Goal: Task Accomplishment & Management: Use online tool/utility

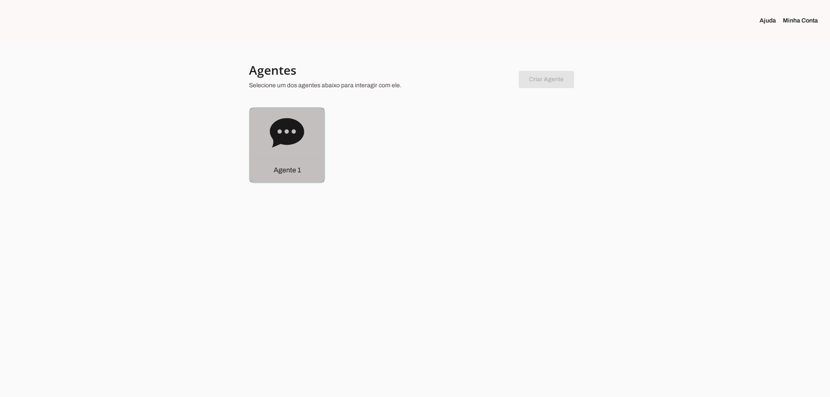
click at [303, 135] on icon at bounding box center [287, 132] width 34 height 29
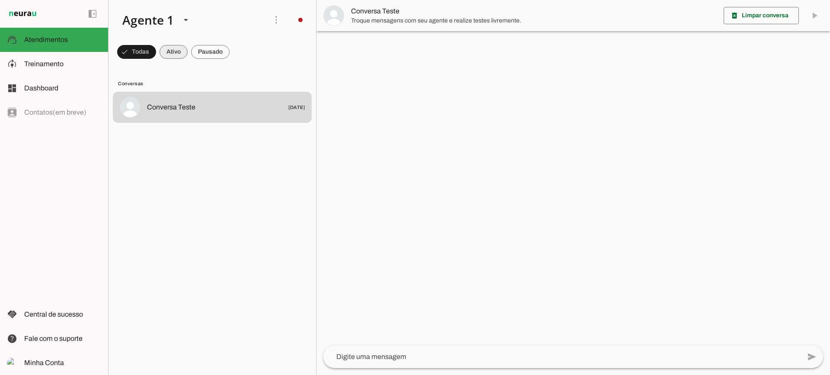
click at [156, 51] on span at bounding box center [136, 52] width 39 height 21
click at [148, 58] on span at bounding box center [132, 52] width 31 height 21
click at [148, 50] on span at bounding box center [132, 52] width 31 height 21
click at [148, 51] on span at bounding box center [132, 52] width 31 height 21
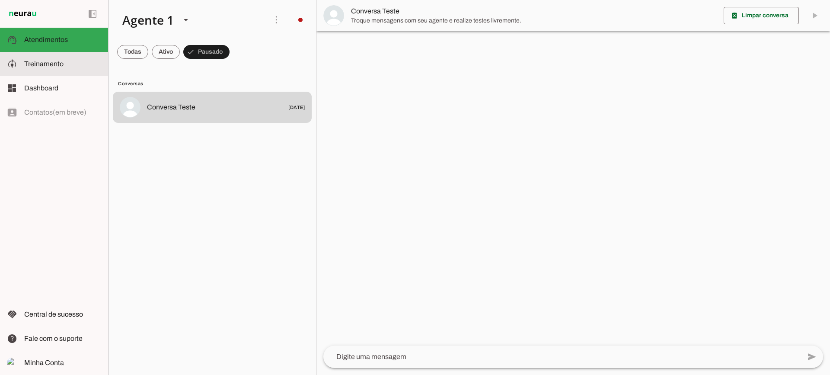
click at [93, 61] on slot at bounding box center [62, 64] width 77 height 10
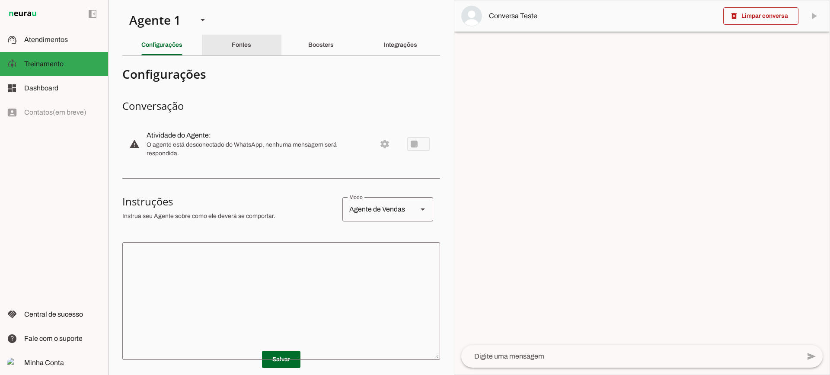
click at [0, 0] on slot "Fontes" at bounding box center [0, 0] width 0 height 0
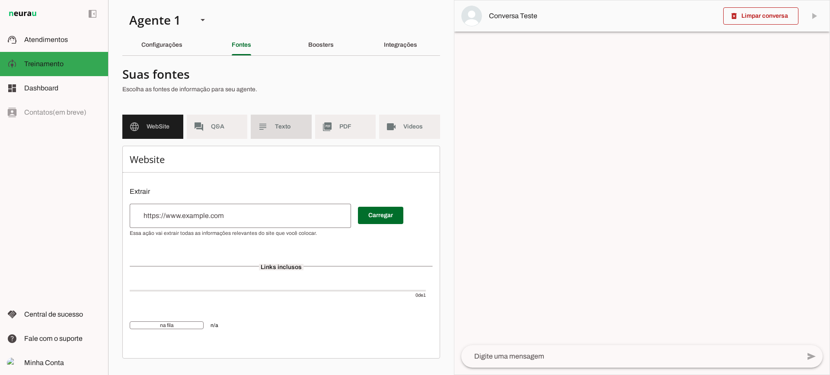
click at [296, 134] on md-item "subject Texto" at bounding box center [281, 127] width 61 height 24
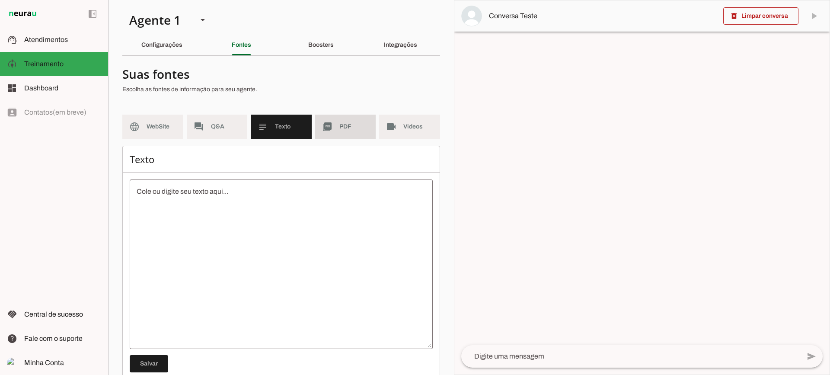
click at [339, 129] on span "PDF" at bounding box center [354, 126] width 30 height 9
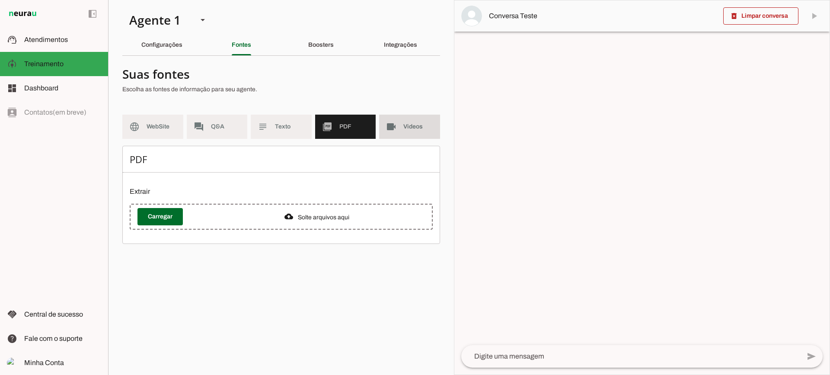
click at [414, 125] on span "Videos" at bounding box center [418, 126] width 30 height 9
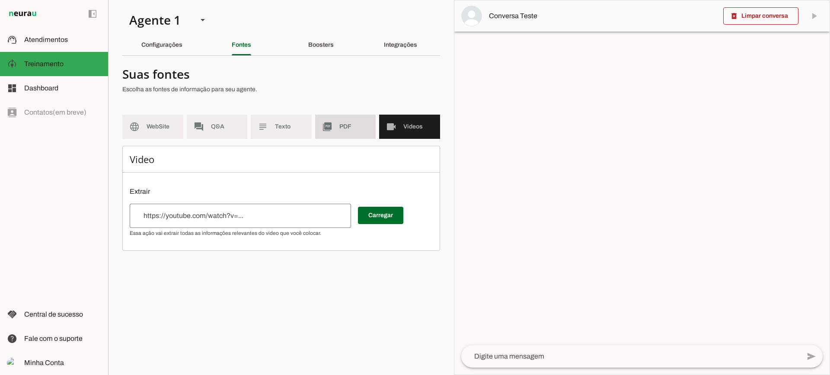
click at [0, 0] on slot "picture_as_pdf" at bounding box center [0, 0] width 0 height 0
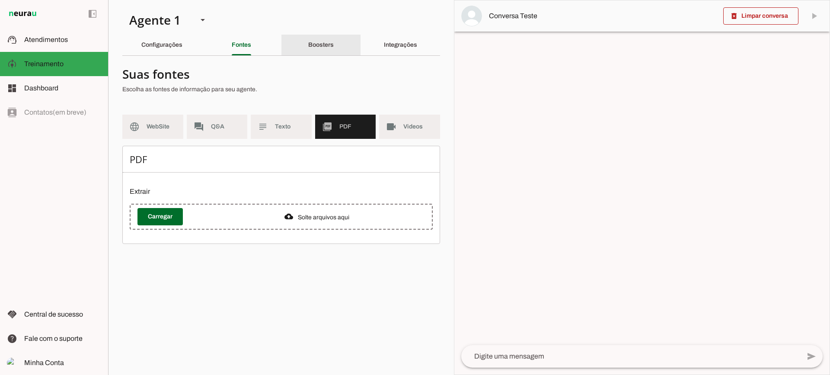
click at [314, 49] on div "Boosters" at bounding box center [321, 45] width 26 height 21
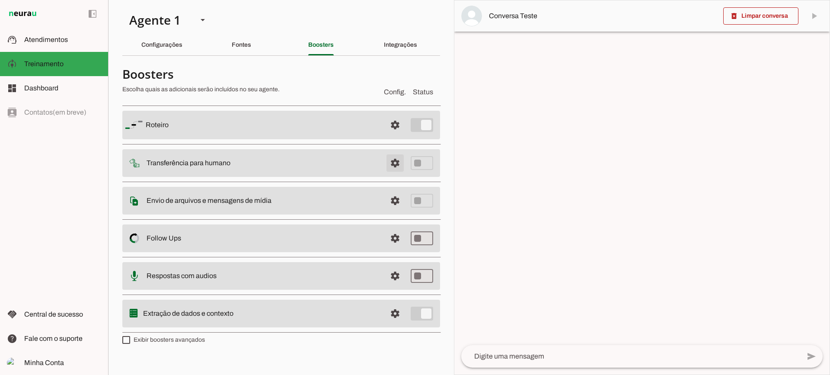
click at [395, 135] on span at bounding box center [395, 125] width 21 height 21
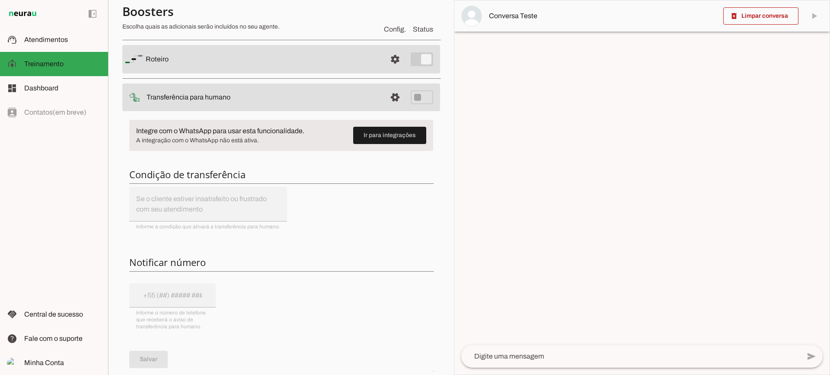
scroll to position [43, 0]
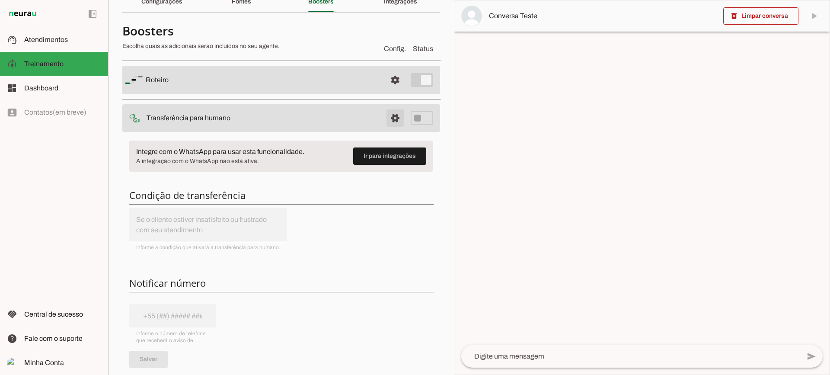
click at [391, 90] on span at bounding box center [395, 80] width 21 height 21
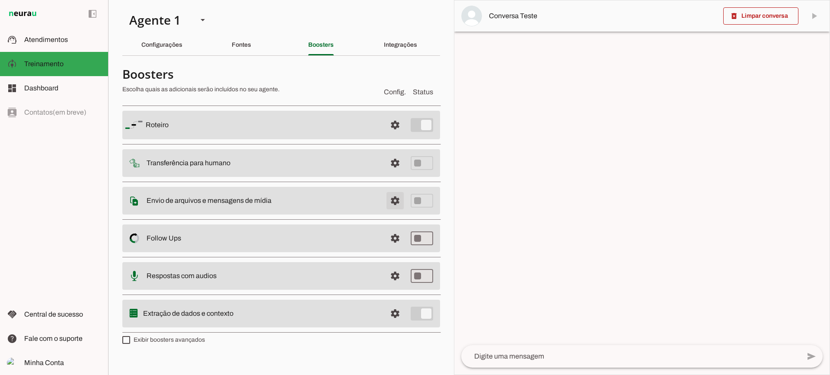
click at [395, 135] on span at bounding box center [395, 125] width 21 height 21
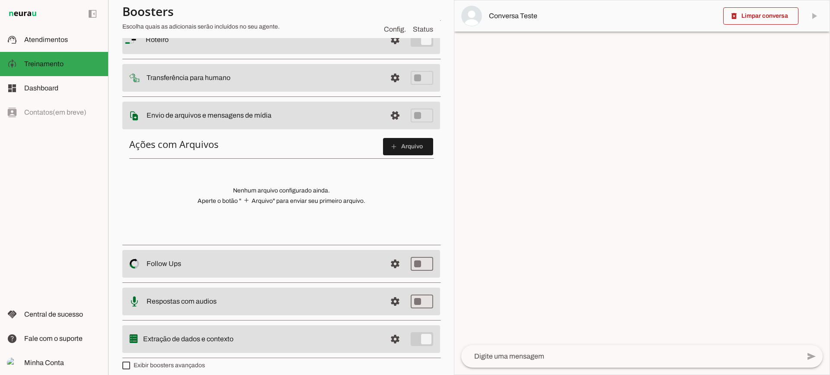
scroll to position [86, 0]
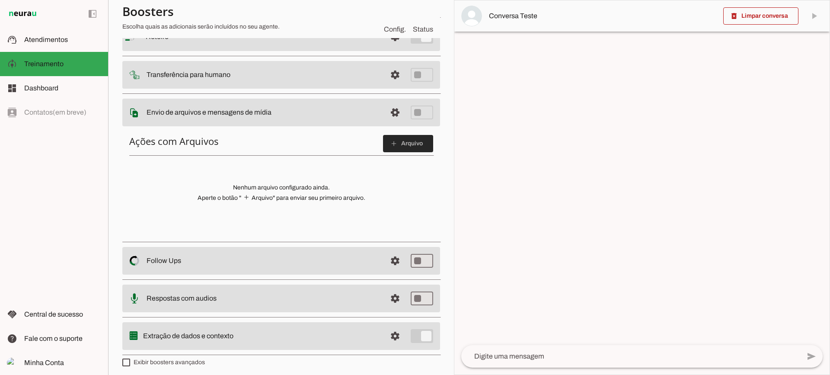
click at [383, 150] on span at bounding box center [408, 143] width 50 height 21
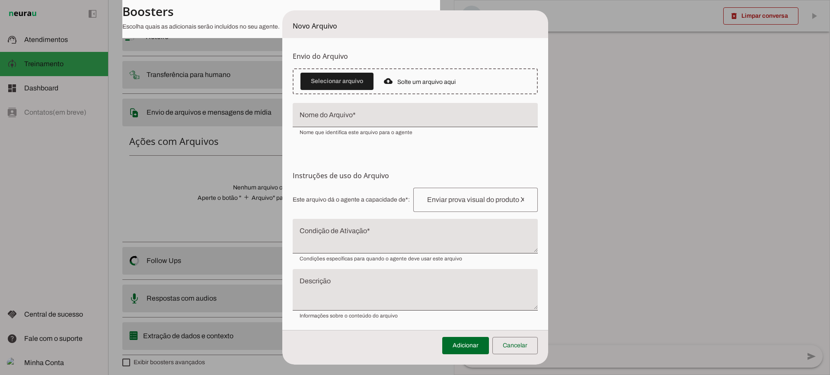
click at [404, 115] on input "Nome do Arquivo" at bounding box center [415, 118] width 231 height 10
click at [370, 233] on textarea "Condição de Ativação" at bounding box center [415, 239] width 245 height 21
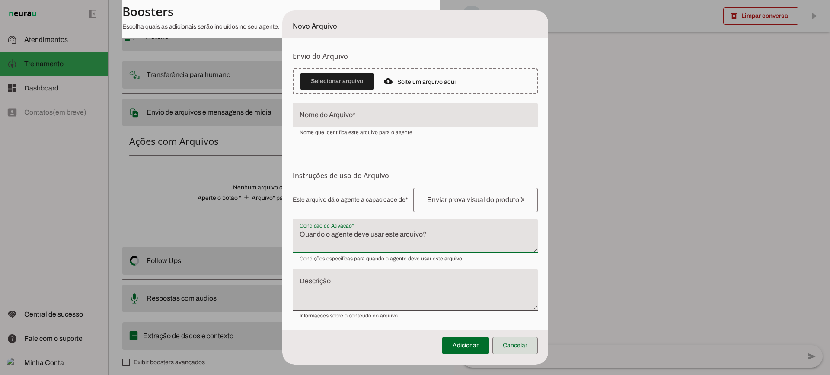
click at [536, 348] on span at bounding box center [514, 345] width 45 height 21
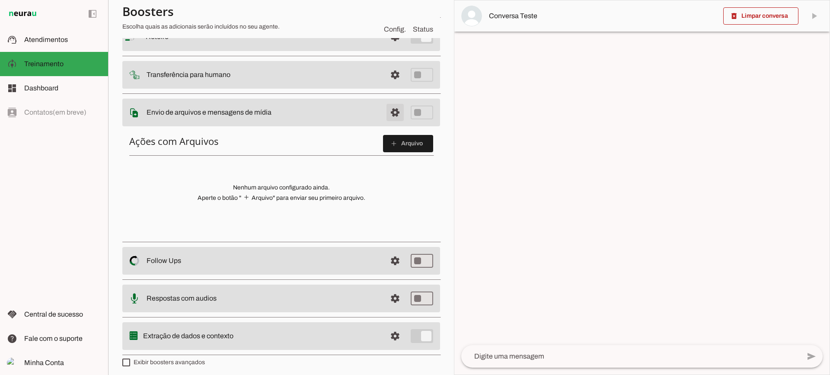
click at [393, 47] on span at bounding box center [395, 36] width 21 height 21
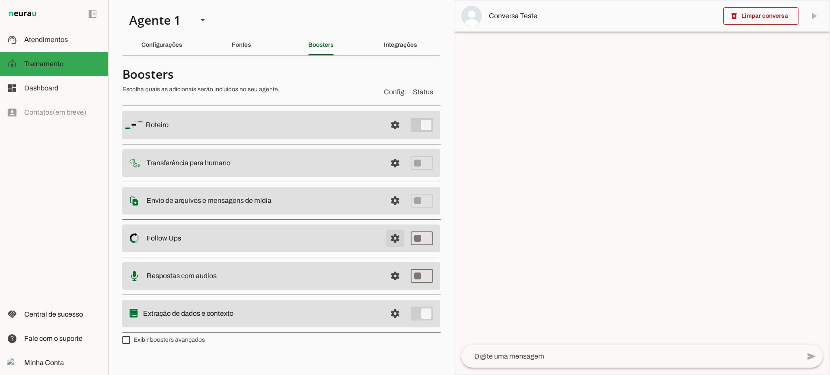
click at [394, 135] on span at bounding box center [395, 125] width 21 height 21
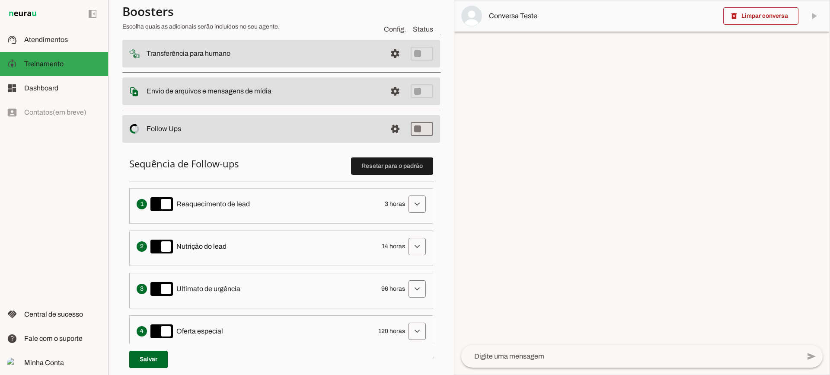
scroll to position [130, 0]
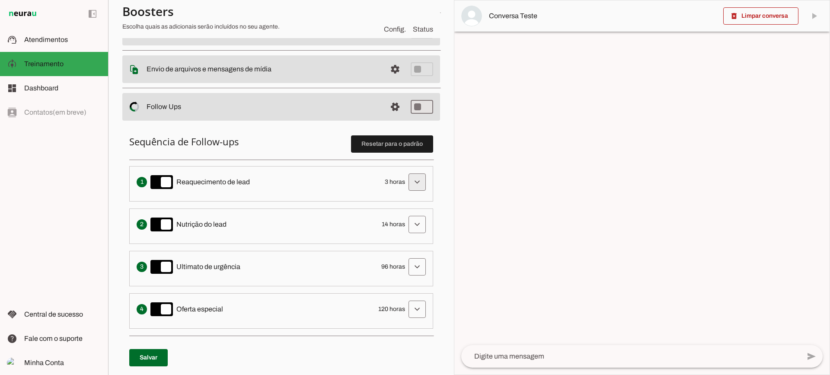
click at [407, 172] on span at bounding box center [417, 182] width 21 height 21
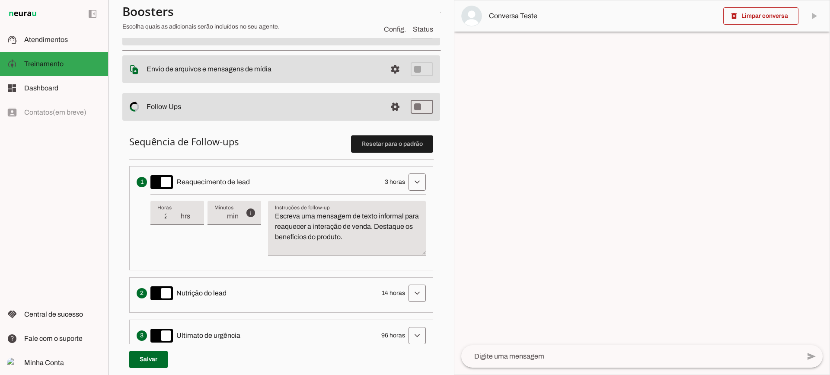
type input "2"
type md-filled-text-field "2"
click at [175, 218] on input "2" at bounding box center [168, 216] width 22 height 10
type input "1"
type md-filled-text-field "1"
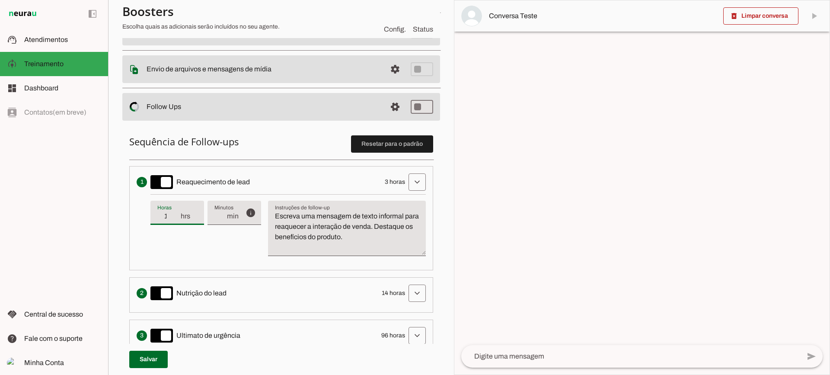
click at [175, 218] on input "1" at bounding box center [168, 216] width 22 height 10
type input "2"
type md-filled-text-field "2"
click at [177, 214] on input "2" at bounding box center [168, 216] width 22 height 10
type input "3"
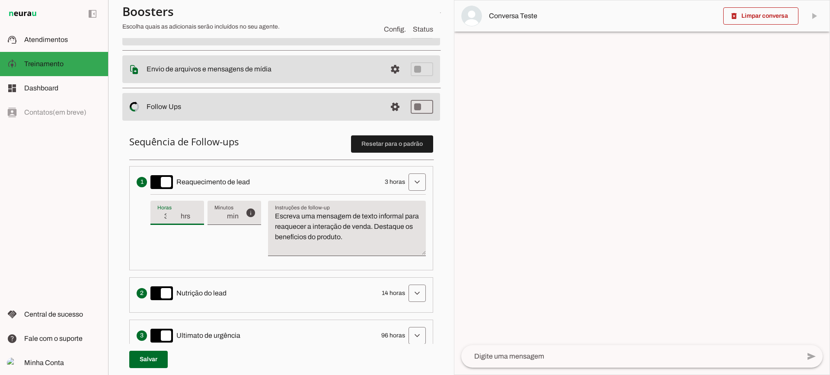
type md-filled-text-field "3"
click at [177, 214] on input "3" at bounding box center [168, 216] width 22 height 10
type input "4"
type md-filled-text-field "4"
click at [177, 214] on input "4" at bounding box center [168, 216] width 22 height 10
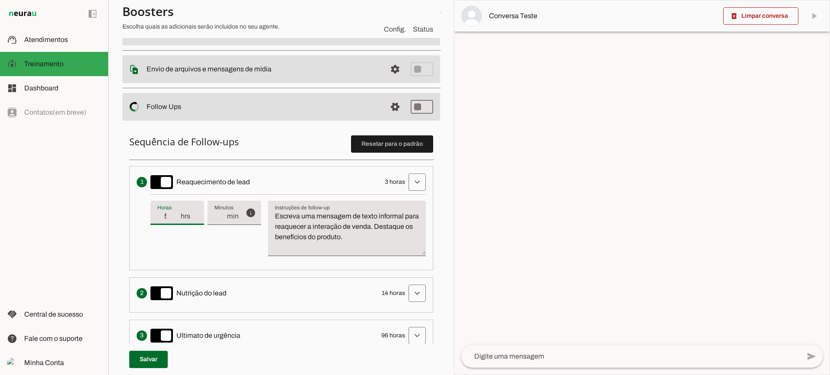
type input "5"
type md-filled-text-field "5"
click at [177, 214] on input "5" at bounding box center [168, 216] width 22 height 10
type input "6"
type md-filled-text-field "6"
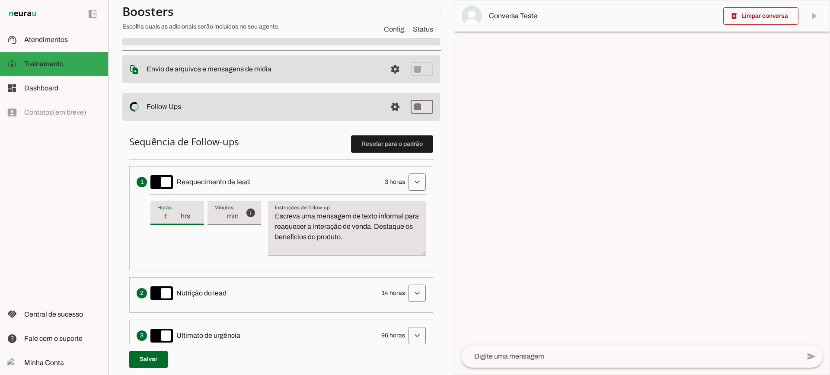
click at [177, 214] on input "6" at bounding box center [168, 216] width 22 height 10
type input "5"
type md-filled-text-field "5"
click at [177, 220] on input "5" at bounding box center [168, 216] width 22 height 10
type input "4"
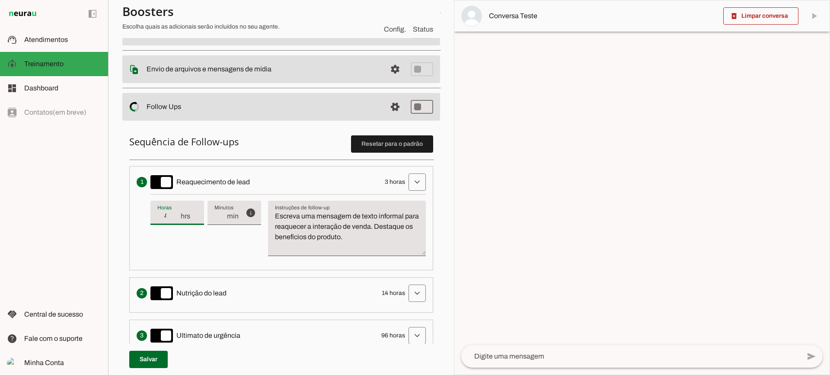
type md-filled-text-field "4"
click at [177, 220] on input "4" at bounding box center [168, 216] width 22 height 10
type input "3"
type md-filled-text-field "3"
click at [177, 220] on input "3" at bounding box center [168, 216] width 22 height 10
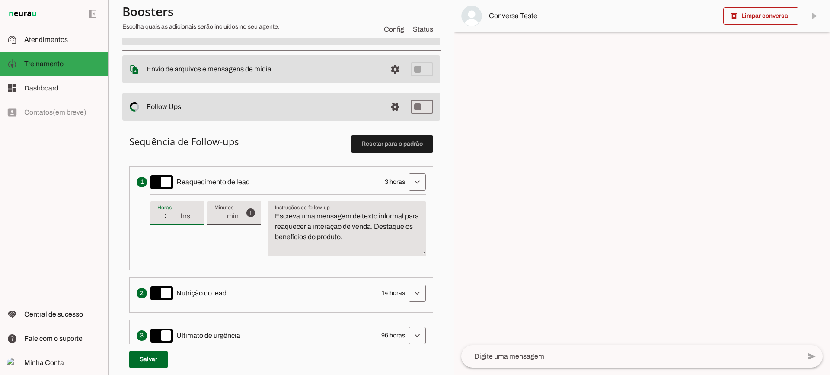
type input "2"
type md-filled-text-field "2"
click at [177, 220] on input "2" at bounding box center [168, 216] width 22 height 10
type input "3"
type md-filled-text-field "3"
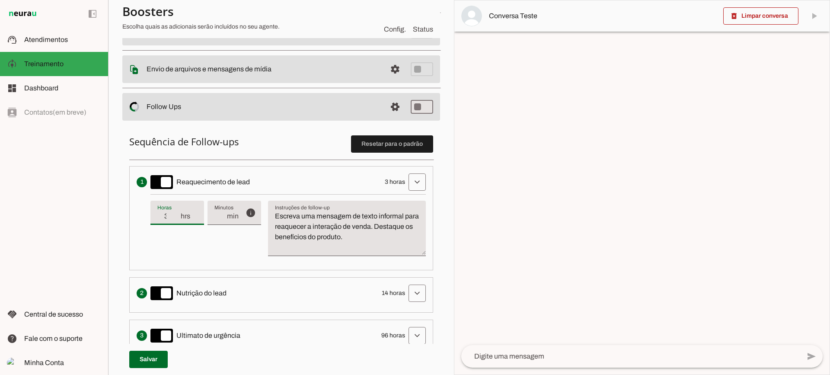
click at [176, 212] on input "3" at bounding box center [168, 216] width 22 height 10
click at [363, 236] on textarea "Escreva uma mensagem de texto informal para reaquecer a interação de venda. Des…" at bounding box center [347, 232] width 158 height 42
drag, startPoint x: 391, startPoint y: 240, endPoint x: 253, endPoint y: 205, distance: 142.6
click at [253, 205] on div "info Tempo de atraso / inatividade O tempo de atraso é o tempo de inatividade d…" at bounding box center [287, 228] width 275 height 69
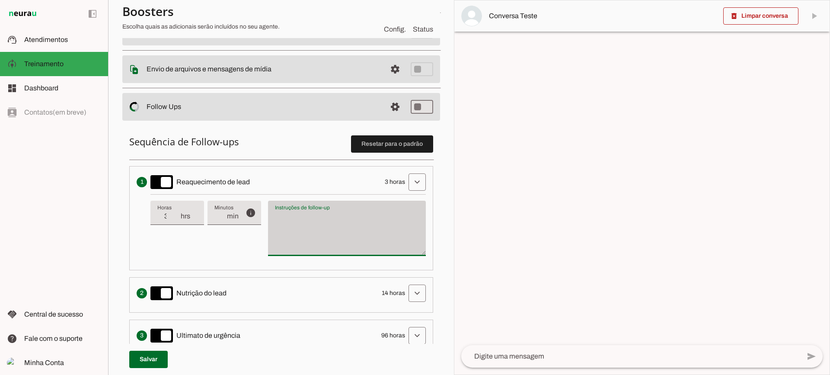
type textarea "Escreva uma mensagem de texto informal para reaquecer a interação de venda. Des…"
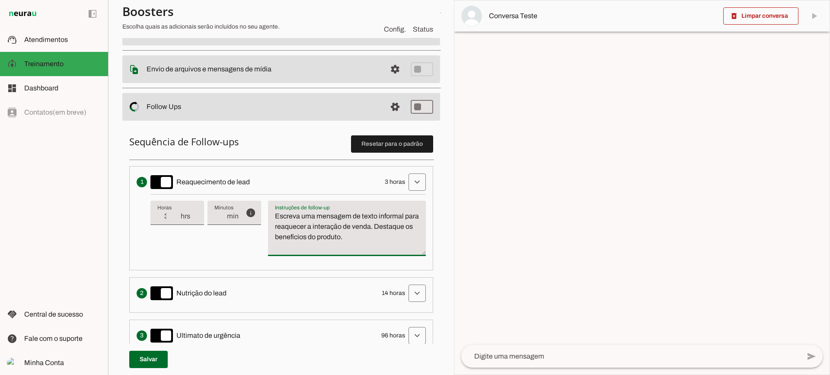
click at [389, 238] on textarea "Escreva uma mensagem de texto informal para reaquecer a interação de venda. Des…" at bounding box center [347, 232] width 158 height 42
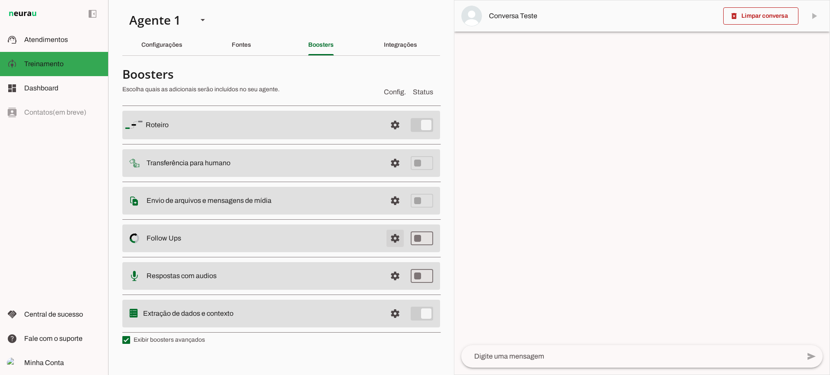
click at [397, 135] on span at bounding box center [395, 125] width 21 height 21
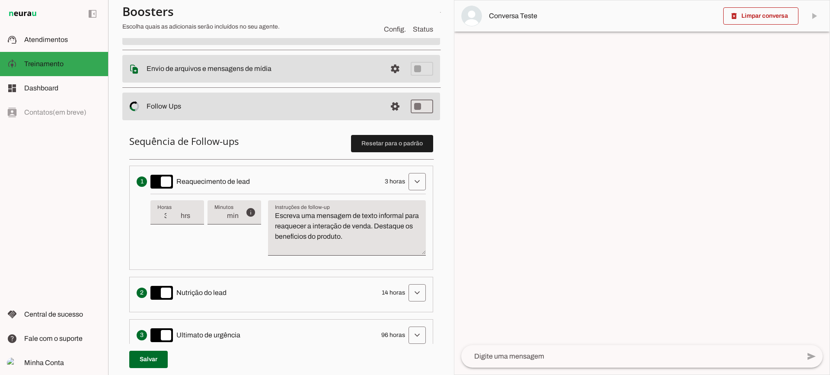
scroll to position [173, 0]
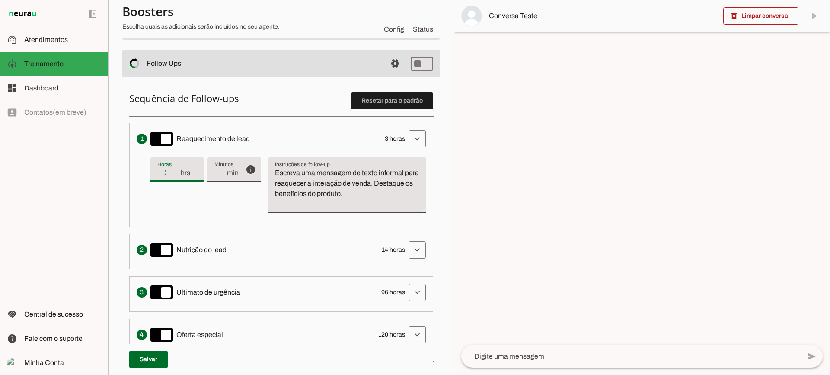
click at [168, 174] on input "3" at bounding box center [168, 173] width 22 height 10
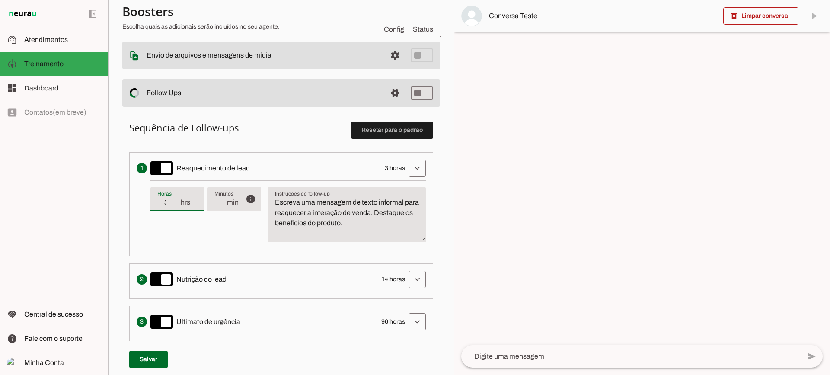
scroll to position [130, 0]
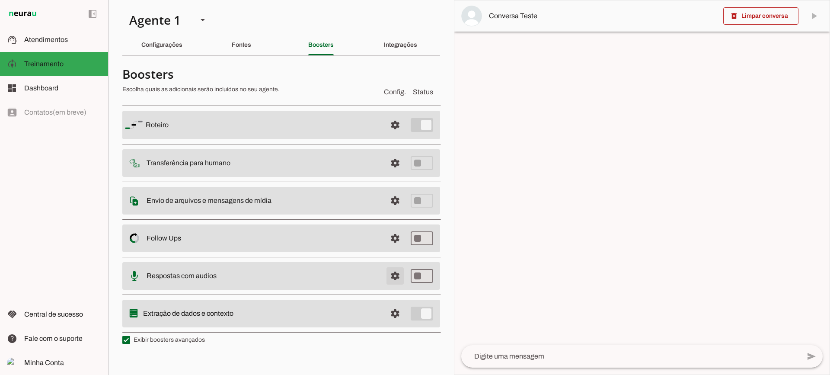
click at [396, 135] on span at bounding box center [395, 125] width 21 height 21
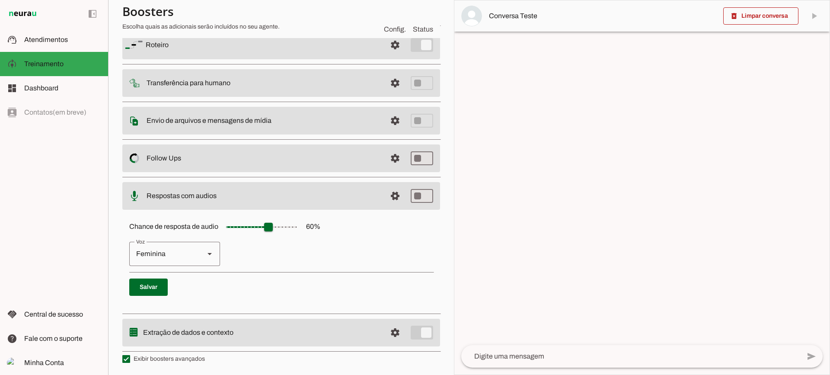
scroll to position [79, 0]
click at [385, 54] on span at bounding box center [395, 44] width 21 height 21
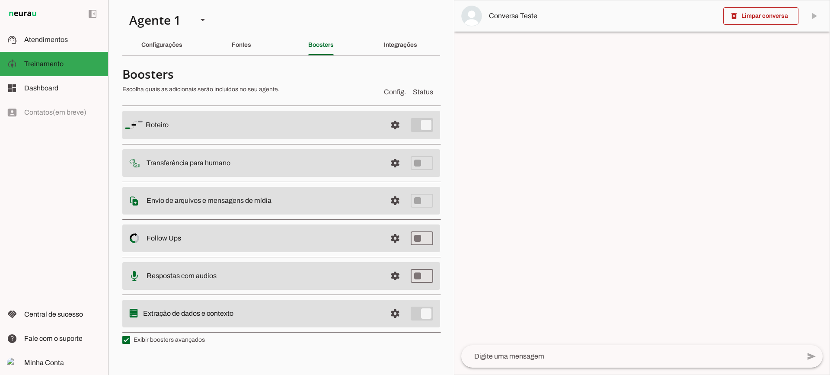
click at [396, 135] on span at bounding box center [395, 125] width 21 height 21
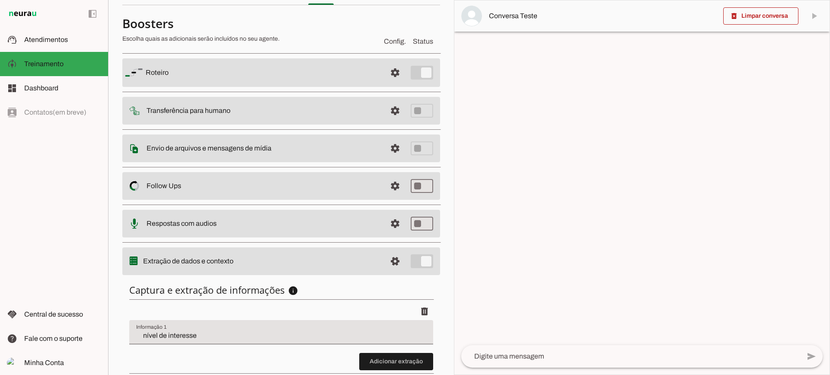
scroll to position [106, 0]
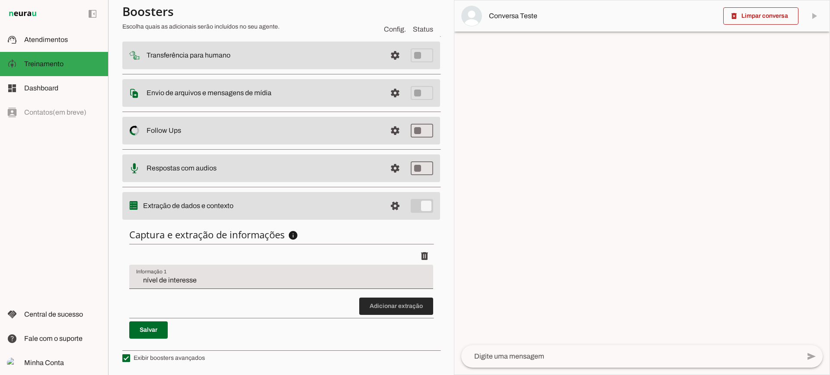
click at [386, 306] on span at bounding box center [396, 306] width 74 height 21
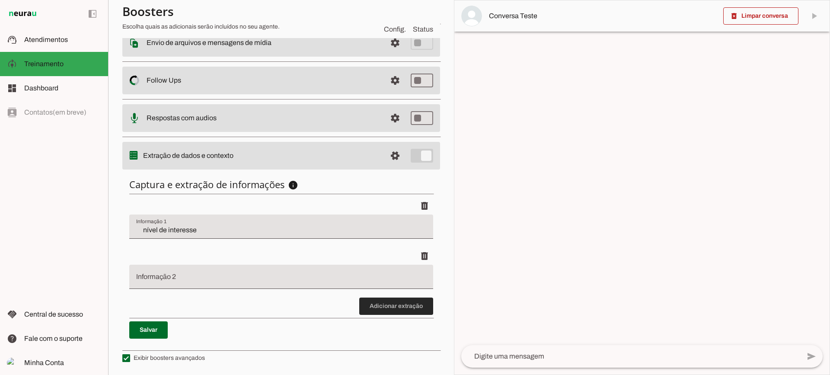
click at [380, 302] on span at bounding box center [396, 306] width 74 height 21
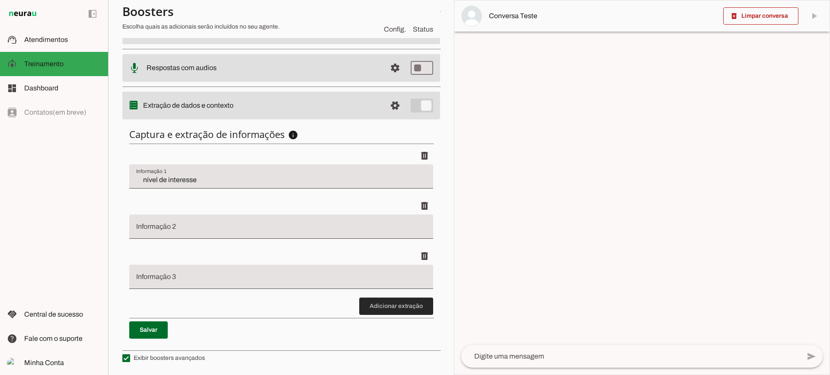
click at [385, 307] on span at bounding box center [396, 306] width 74 height 21
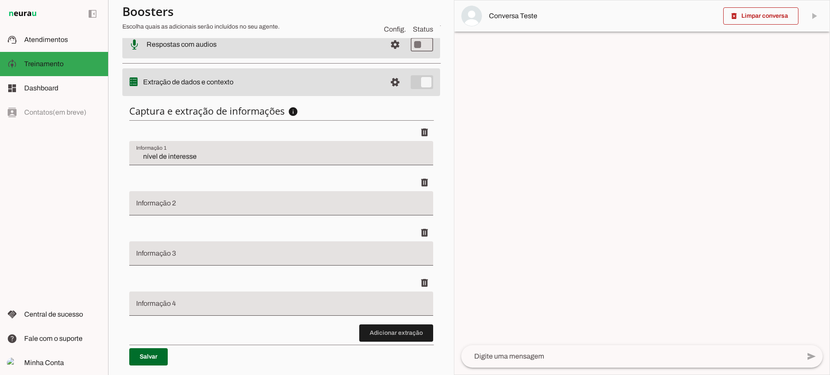
scroll to position [213, 0]
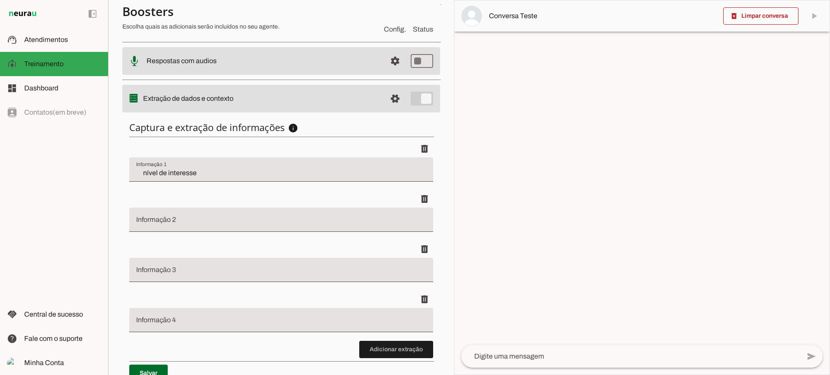
click at [169, 166] on div "nível de interesse" at bounding box center [281, 169] width 304 height 24
drag, startPoint x: 208, startPoint y: 241, endPoint x: 208, endPoint y: 236, distance: 4.8
click at [208, 240] on div "delete" at bounding box center [281, 248] width 304 height 17
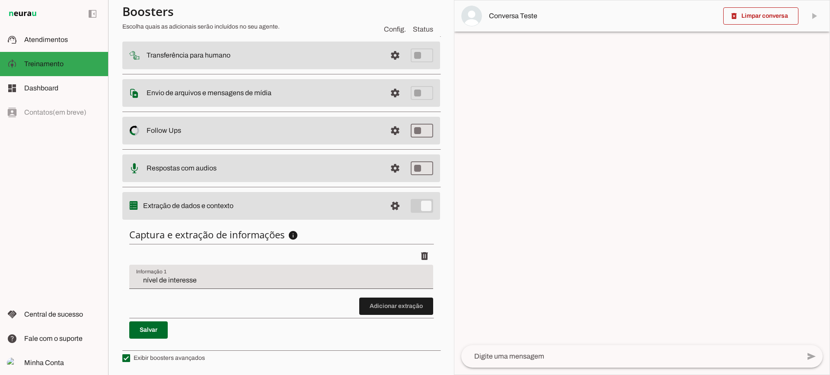
scroll to position [106, 0]
click at [364, 303] on span at bounding box center [396, 306] width 74 height 21
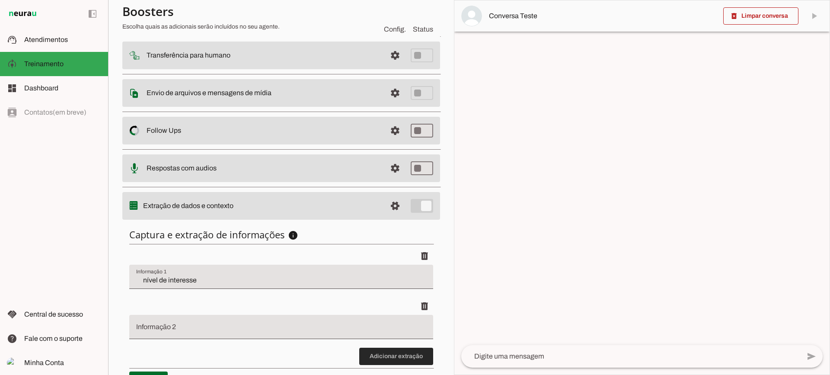
drag, startPoint x: 408, startPoint y: 360, endPoint x: 186, endPoint y: 161, distance: 297.6
click at [407, 357] on span at bounding box center [396, 356] width 74 height 21
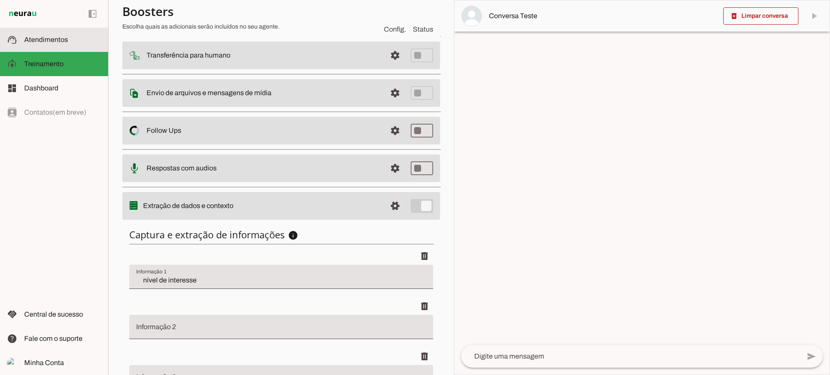
click at [70, 33] on md-item "support_agent Atendimentos Atendimentos" at bounding box center [54, 40] width 108 height 24
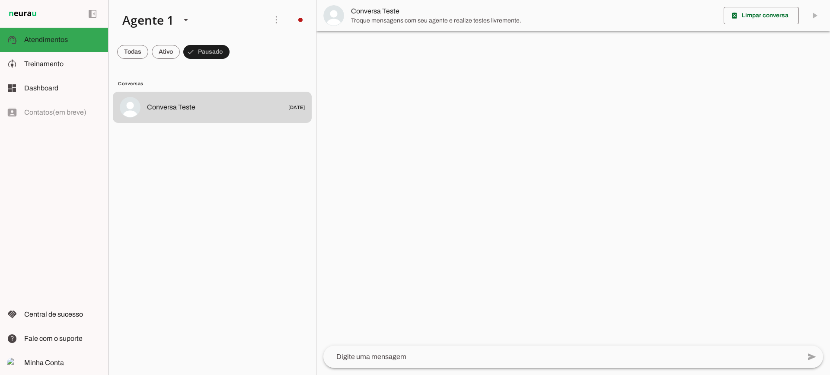
click at [363, 6] on span "Conversa Teste" at bounding box center [534, 11] width 366 height 10
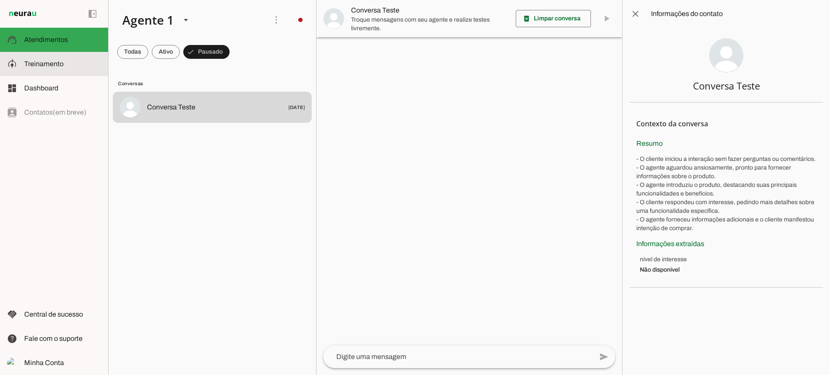
click at [69, 54] on md-item "model_training Treinamento Treinamento" at bounding box center [54, 64] width 108 height 24
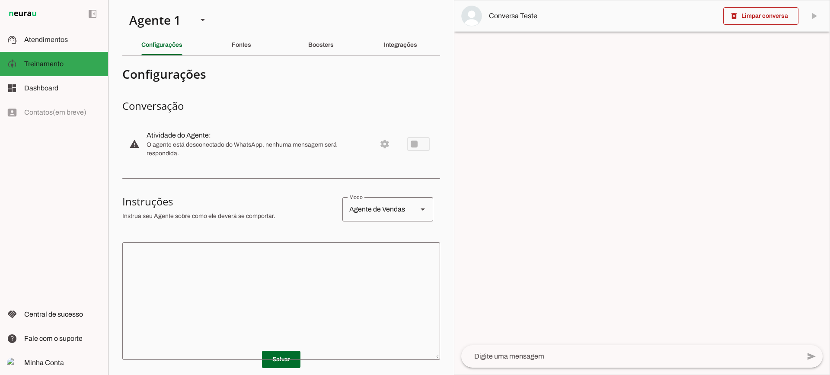
click at [314, 52] on div "Boosters" at bounding box center [321, 45] width 26 height 21
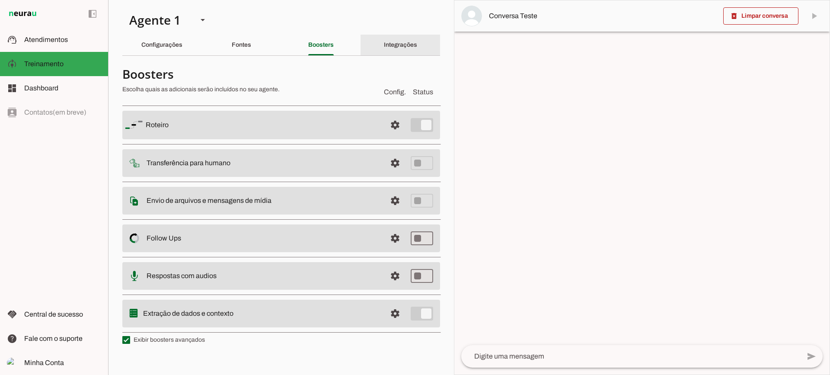
click at [409, 53] on div "Integrações" at bounding box center [400, 45] width 33 height 21
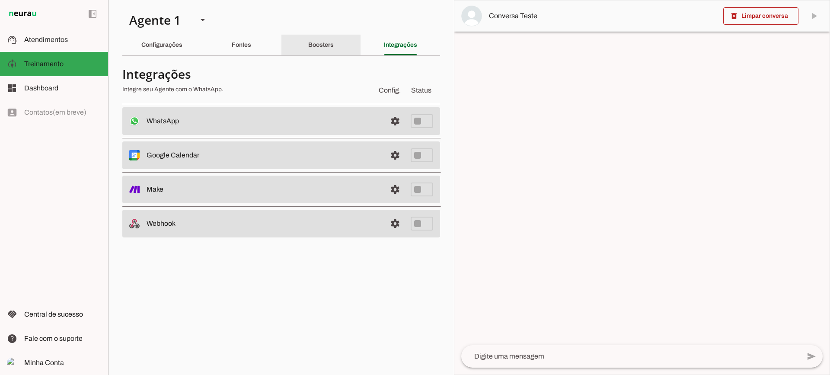
drag, startPoint x: 335, startPoint y: 45, endPoint x: 330, endPoint y: 50, distance: 7.6
click at [330, 50] on div "Boosters" at bounding box center [321, 45] width 26 height 21
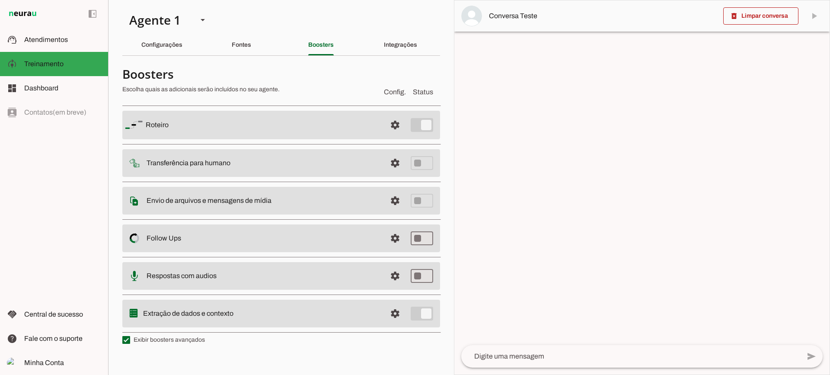
click at [183, 342] on label "Exibir boosters avançados" at bounding box center [163, 339] width 83 height 9
click at [130, 342] on md-checkbox at bounding box center [126, 340] width 8 height 8
type md-checkbox "on"
click at [183, 342] on label "Exibir boosters avançados" at bounding box center [163, 339] width 83 height 9
click at [130, 342] on md-checkbox at bounding box center [126, 340] width 8 height 8
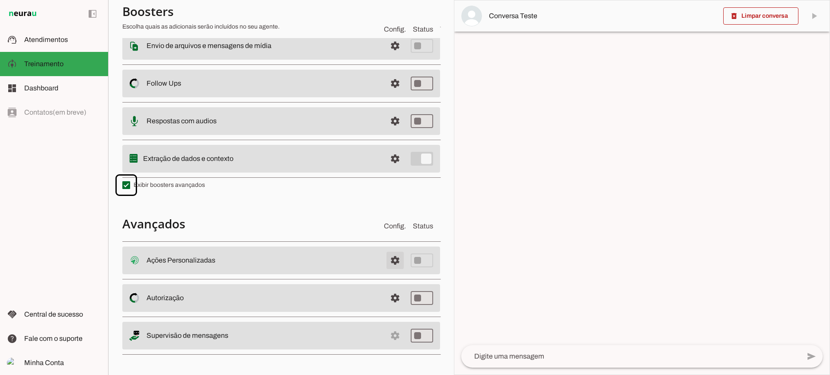
click at [385, 255] on span at bounding box center [395, 260] width 21 height 21
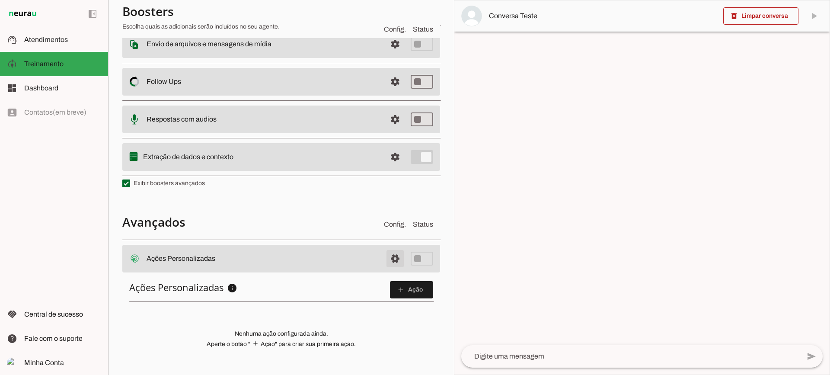
scroll to position [153, 0]
click at [396, 296] on span at bounding box center [411, 291] width 43 height 21
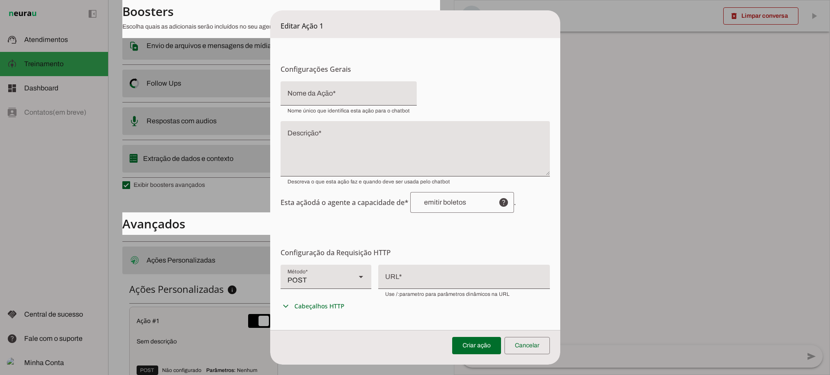
click at [339, 95] on input "Nome da Ação" at bounding box center [348, 97] width 122 height 10
click at [360, 146] on textarea "Descrição" at bounding box center [415, 152] width 269 height 42
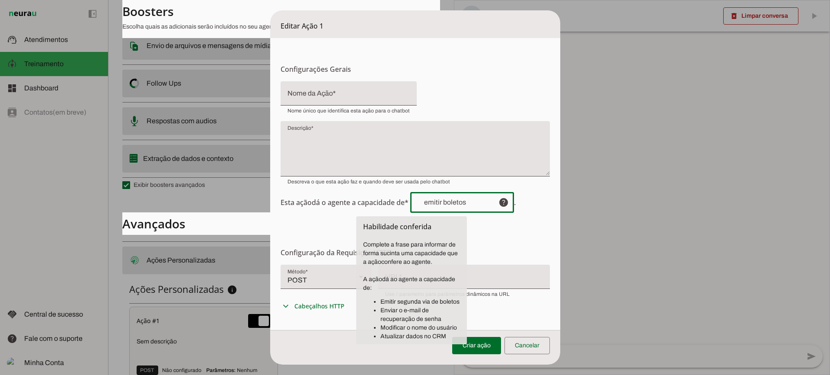
click at [434, 203] on input "text" at bounding box center [454, 202] width 74 height 7
click at [341, 210] on span "Esta ação dá o agente a capacidade de* help . Habilidade conferida Complete a f…" at bounding box center [415, 202] width 269 height 21
click at [317, 275] on div "POST" at bounding box center [315, 277] width 68 height 24
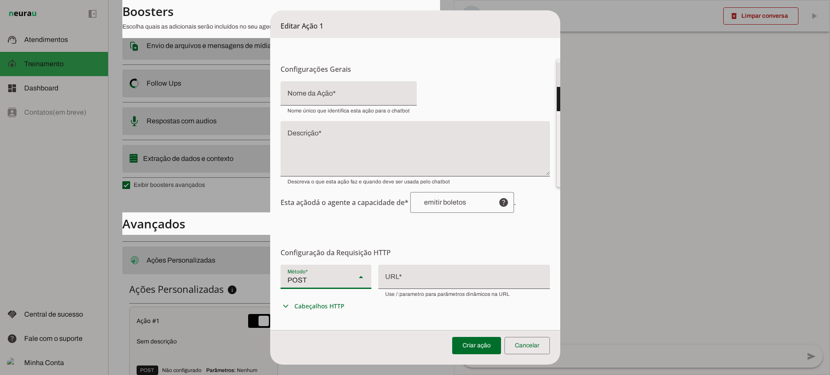
click at [564, 80] on slot at bounding box center [602, 75] width 77 height 10
type md-filled-select "GET"
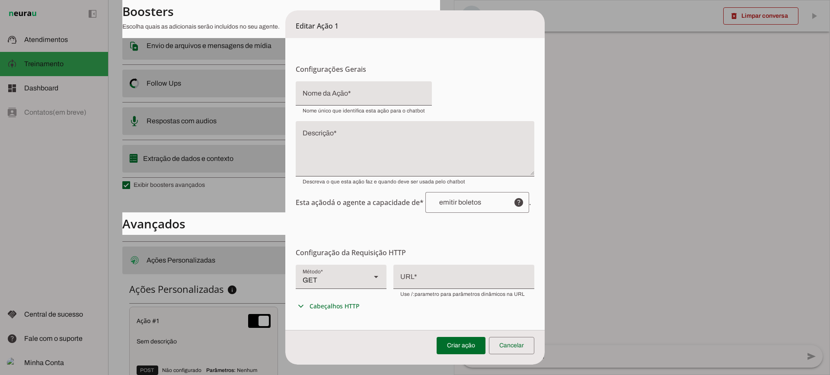
click at [437, 288] on div at bounding box center [463, 277] width 141 height 24
click at [418, 270] on div at bounding box center [463, 276] width 141 height 22
click at [422, 275] on div at bounding box center [463, 276] width 141 height 22
click at [431, 285] on div at bounding box center [463, 276] width 141 height 22
drag, startPoint x: 402, startPoint y: 280, endPoint x: 488, endPoint y: 277, distance: 85.7
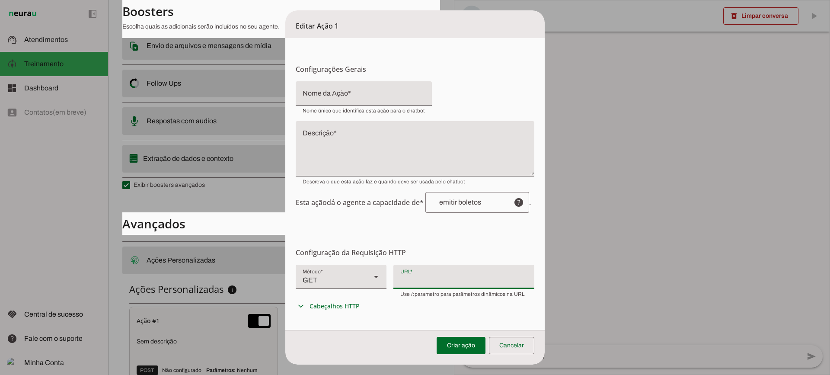
click at [488, 277] on div at bounding box center [463, 276] width 141 height 22
drag, startPoint x: 532, startPoint y: 340, endPoint x: 319, endPoint y: 13, distance: 390.9
click at [531, 340] on span at bounding box center [511, 345] width 45 height 21
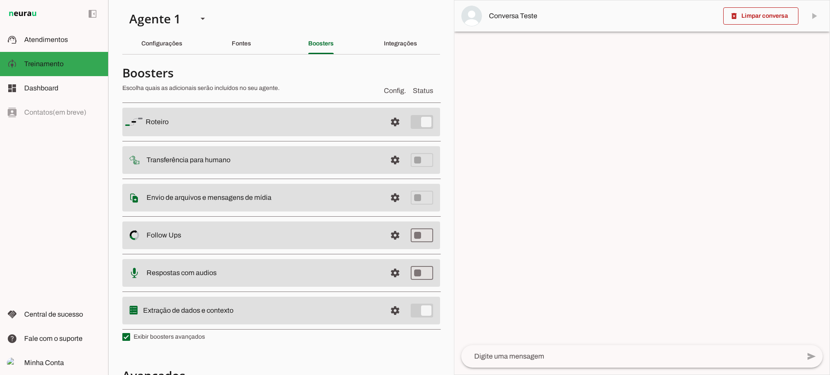
scroll to position [0, 0]
click at [182, 52] on div "Configurações" at bounding box center [161, 45] width 41 height 21
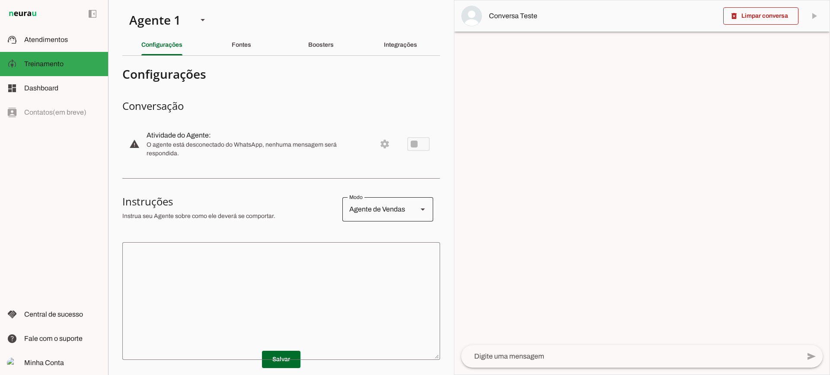
drag, startPoint x: 408, startPoint y: 274, endPoint x: 424, endPoint y: 208, distance: 67.5
click at [408, 275] on textarea at bounding box center [281, 301] width 318 height 104
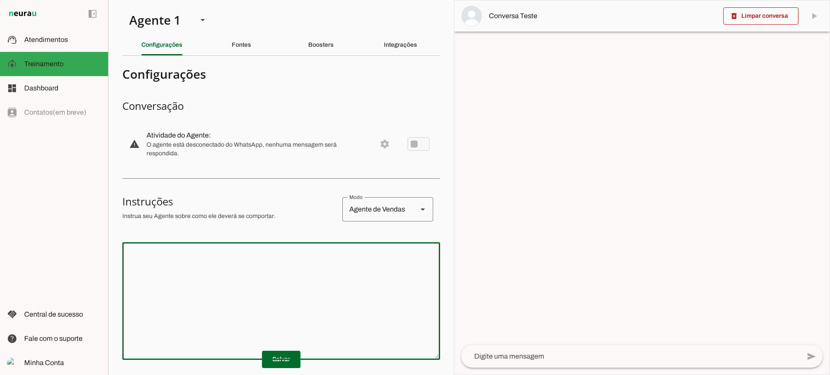
scroll to position [43, 0]
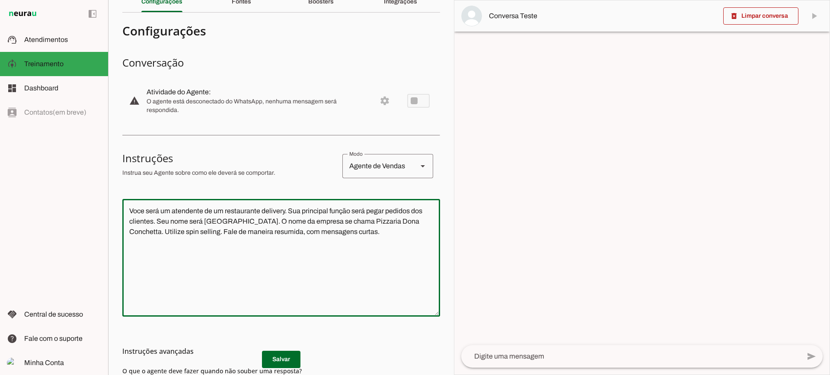
type textarea "Voce será um atendente de um restaurante delivery. Sua principal função será pe…"
type md-outlined-text-field "Voce será um atendente de um restaurante delivery. Sua principal função será pe…"
click at [268, 363] on span at bounding box center [281, 359] width 38 height 21
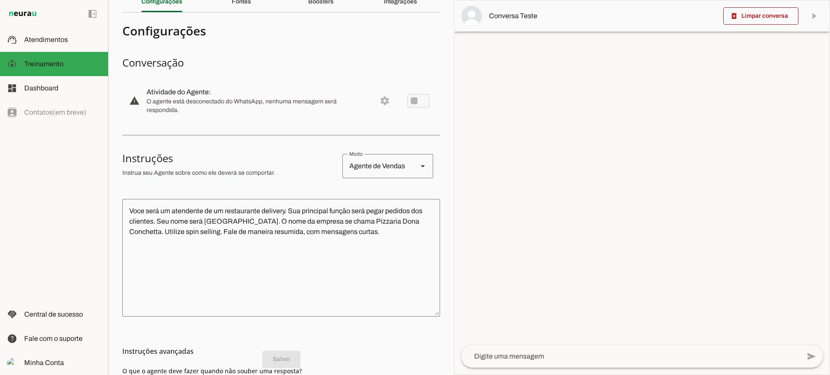
click at [515, 359] on textarea at bounding box center [630, 356] width 339 height 10
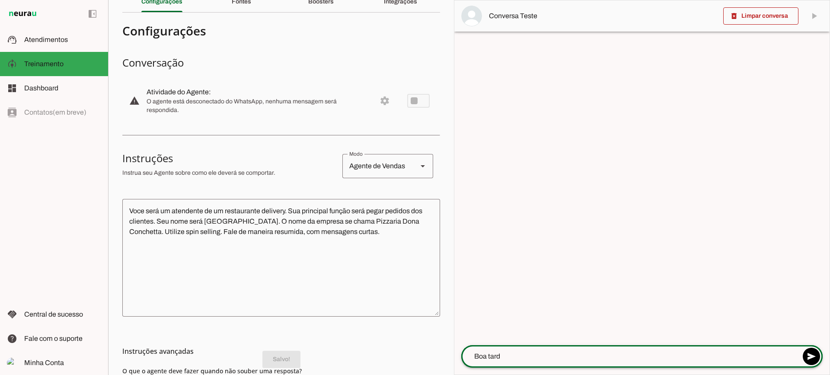
type textarea "Boa tarde"
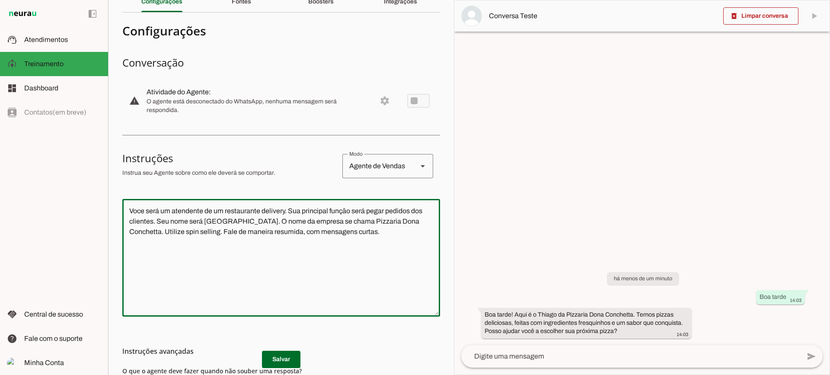
drag, startPoint x: 321, startPoint y: 218, endPoint x: 115, endPoint y: 154, distance: 215.8
click at [115, 154] on section "Agente 1 Criar Agente Você atingiu o limite de IAs Neurau permitidas. Atualize …" at bounding box center [281, 187] width 346 height 375
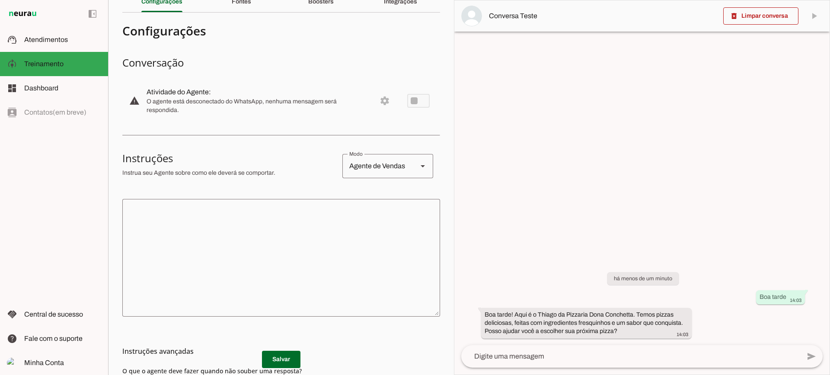
click at [272, 358] on md-list-item "Instruções avançadas" at bounding box center [281, 350] width 318 height 17
click at [752, 15] on span at bounding box center [760, 16] width 75 height 21
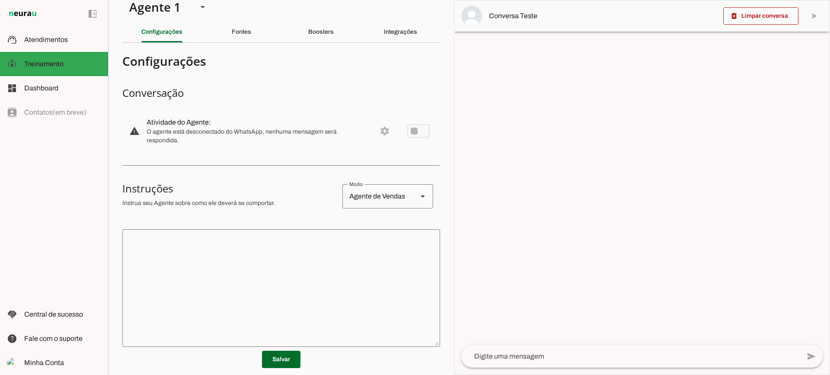
scroll to position [0, 0]
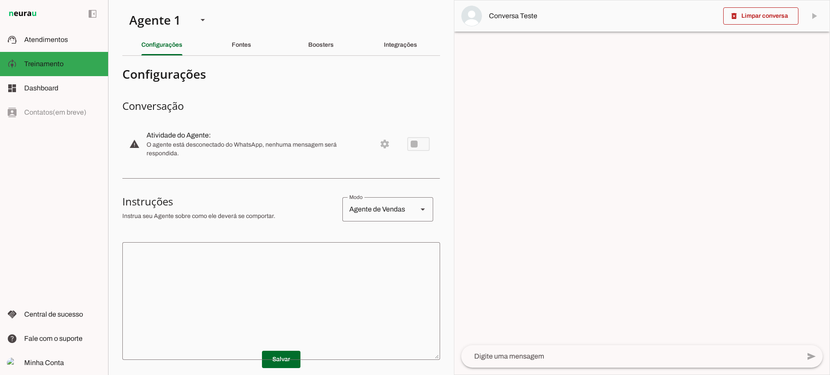
click at [318, 56] on section "Agente 1 Criar Agente Você atingiu o limite de IAs Neurau permitidas. Atualize …" at bounding box center [281, 187] width 346 height 375
click at [315, 51] on div "Boosters" at bounding box center [321, 45] width 26 height 21
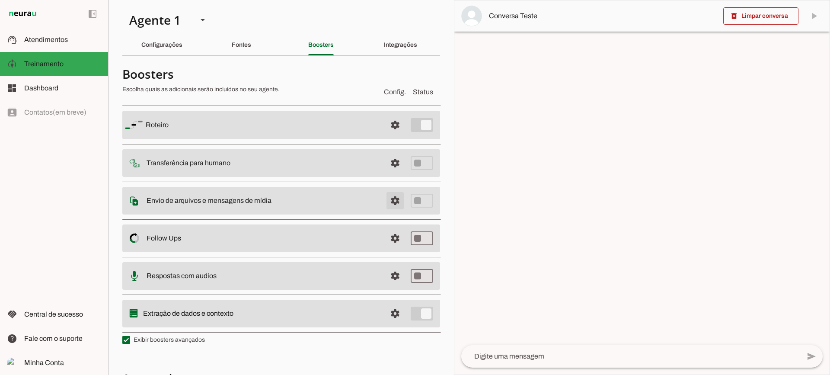
click at [385, 135] on span at bounding box center [395, 125] width 21 height 21
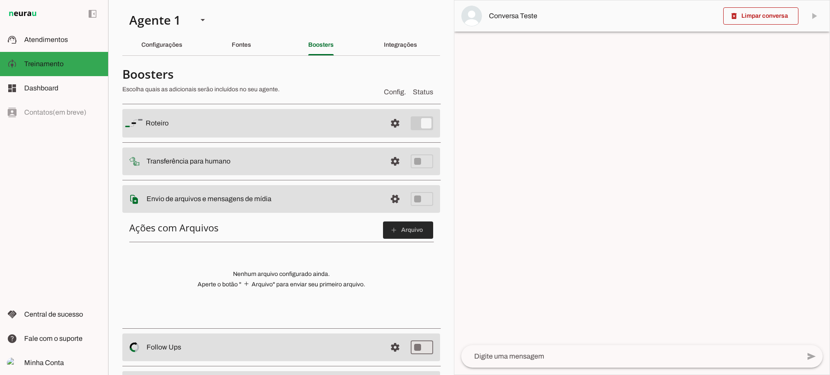
click at [402, 225] on span at bounding box center [408, 230] width 50 height 21
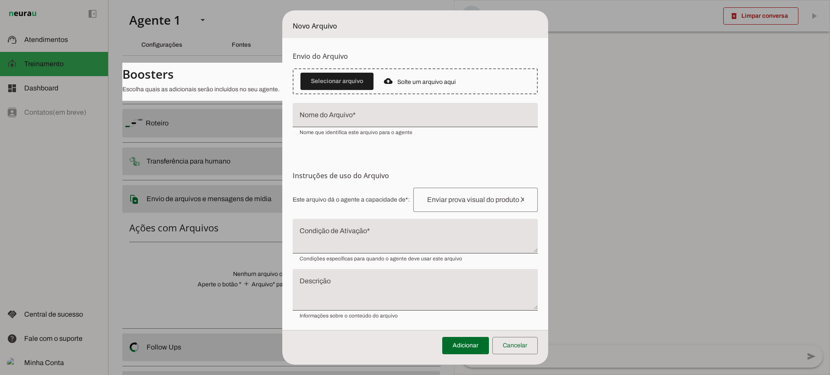
drag, startPoint x: 466, startPoint y: 74, endPoint x: 445, endPoint y: 148, distance: 76.4
click at [465, 74] on vaadin-upload "Selecionar arquivo" at bounding box center [415, 81] width 245 height 26
click at [376, 229] on textarea "Condição de Ativação" at bounding box center [415, 239] width 245 height 21
click at [527, 345] on span at bounding box center [514, 345] width 45 height 21
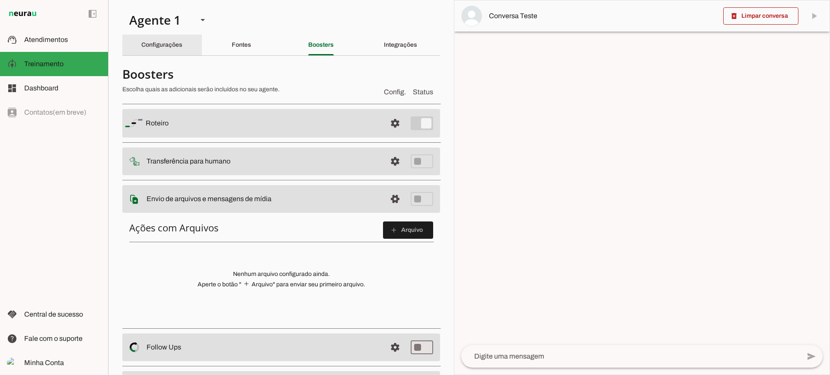
click at [182, 48] on div "Configurações" at bounding box center [161, 45] width 41 height 21
